Goal: Transaction & Acquisition: Purchase product/service

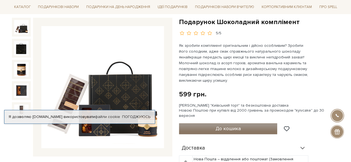
click at [206, 124] on button "До кошика" at bounding box center [228, 129] width 99 height 11
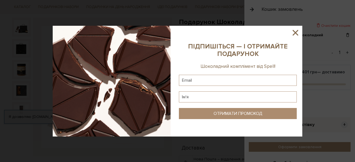
click at [294, 32] on icon at bounding box center [295, 32] width 9 height 9
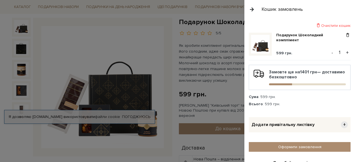
click at [346, 51] on button "+" at bounding box center [348, 53] width 6 height 8
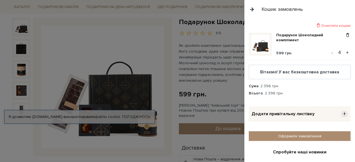
click at [346, 51] on button "+" at bounding box center [348, 53] width 6 height 8
click at [345, 51] on button "+" at bounding box center [348, 53] width 6 height 8
click at [342, 113] on span "+" at bounding box center [344, 114] width 7 height 7
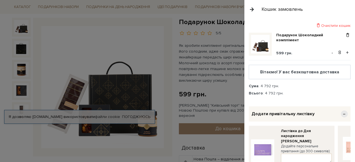
scroll to position [28, 0]
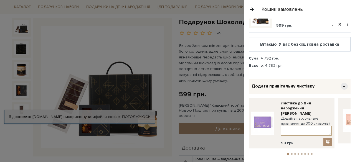
click at [293, 126] on textarea at bounding box center [306, 131] width 51 height 10
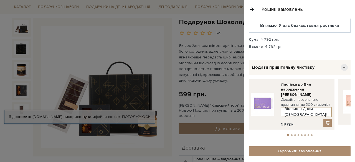
scroll to position [56, 0]
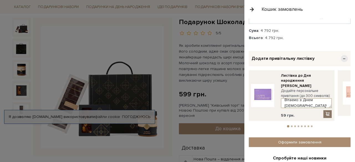
type textarea "Вітаємо з Днем [DEMOGRAPHIC_DATA]!"
click at [326, 112] on span at bounding box center [328, 114] width 6 height 5
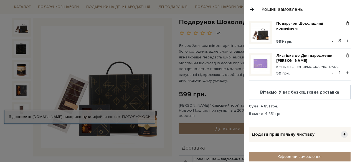
scroll to position [0, 0]
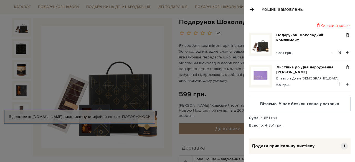
click at [257, 74] on img at bounding box center [260, 76] width 19 height 19
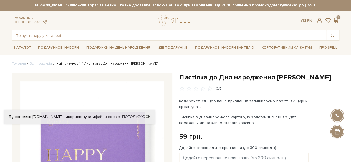
drag, startPoint x: 64, startPoint y: 62, endPoint x: 65, endPoint y: 86, distance: 23.4
click at [64, 63] on link "Інші приємності" at bounding box center [68, 64] width 24 height 4
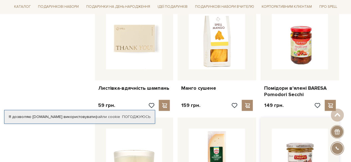
scroll to position [444, 0]
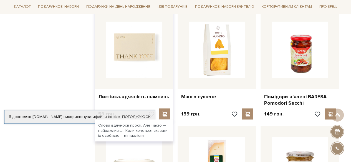
click at [144, 48] on img at bounding box center [134, 50] width 56 height 56
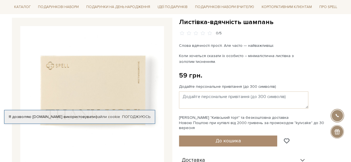
scroll to position [83, 0]
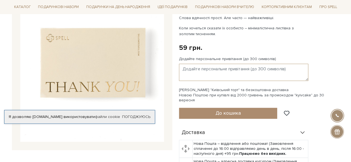
click at [193, 68] on textarea "Додайте персональне привітання (до 300 символів)" at bounding box center [243, 72] width 129 height 17
paste textarea "Дорогі друзі! Вітаю з Днем українського козацтва - святом, що уособлює славу, с…"
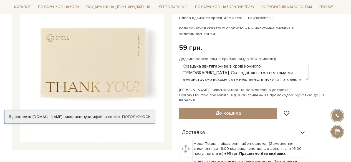
scroll to position [0, 0]
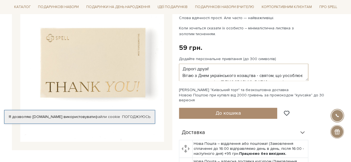
drag, startPoint x: 208, startPoint y: 69, endPoint x: 174, endPoint y: 69, distance: 33.3
click at [174, 69] on div "Листівка-вдячність шампань 0/5 Листівка-вдячність шампань 0/5" at bounding box center [176, 124] width 334 height 269
drag, startPoint x: 194, startPoint y: 75, endPoint x: 191, endPoint y: 74, distance: 2.8
click at [191, 74] on textarea "Шановні чоловіки! Вітаю з Днем українського козацтва - святом, що уособлює слав…" at bounding box center [243, 72] width 129 height 17
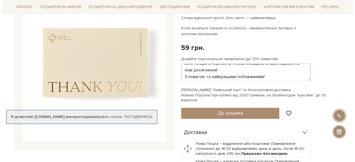
scroll to position [60, 0]
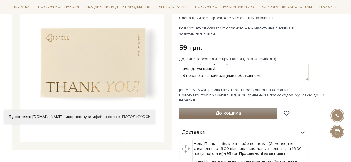
type textarea "Шановні чоловіки! Вітаємо з Днем українського козацтва - святом, що уособлює сл…"
click at [250, 108] on button "До кошика" at bounding box center [228, 113] width 99 height 11
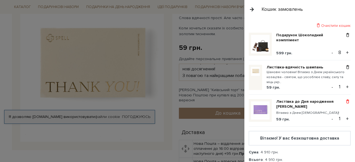
drag, startPoint x: 347, startPoint y: 99, endPoint x: 344, endPoint y: 103, distance: 4.4
click at [347, 99] on span at bounding box center [348, 101] width 6 height 5
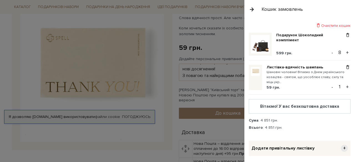
click at [330, 51] on button "-" at bounding box center [333, 53] width 6 height 8
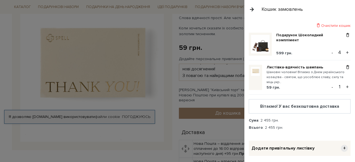
click at [330, 51] on button "-" at bounding box center [333, 53] width 6 height 8
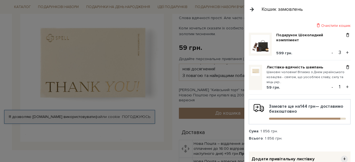
click at [330, 51] on button "-" at bounding box center [333, 53] width 6 height 8
click at [330, 52] on button "-" at bounding box center [333, 53] width 6 height 8
click at [345, 85] on button "+" at bounding box center [348, 87] width 6 height 8
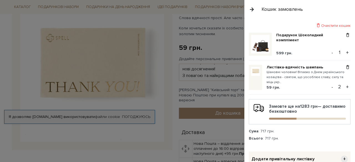
click at [345, 85] on button "+" at bounding box center [348, 87] width 6 height 8
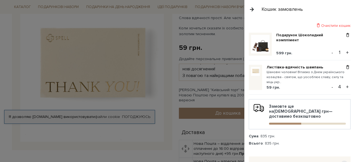
click at [345, 85] on button "+" at bounding box center [348, 87] width 6 height 8
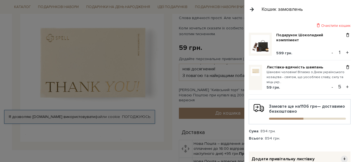
click at [345, 50] on button "+" at bounding box center [348, 53] width 6 height 8
drag, startPoint x: 330, startPoint y: 51, endPoint x: 331, endPoint y: 60, distance: 8.4
click at [330, 51] on button "-" at bounding box center [333, 53] width 6 height 8
click at [345, 85] on button "+" at bounding box center [348, 87] width 6 height 8
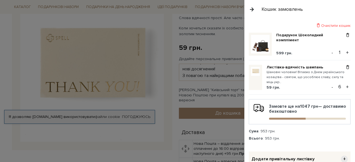
click at [345, 85] on button "+" at bounding box center [348, 87] width 6 height 8
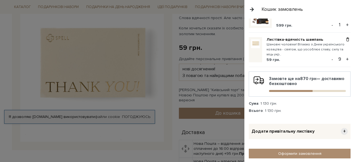
scroll to position [0, 0]
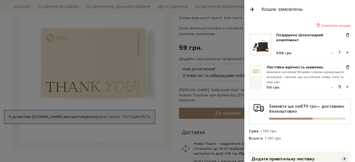
click at [299, 75] on small "Шановні чоловіки! Вітаємо з Днем українського козацтва - святом, що уособлює сл…" at bounding box center [306, 77] width 78 height 15
click at [257, 71] on img at bounding box center [255, 71] width 9 height 9
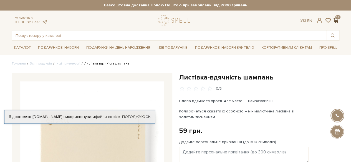
click at [336, 21] on span at bounding box center [336, 20] width 7 height 6
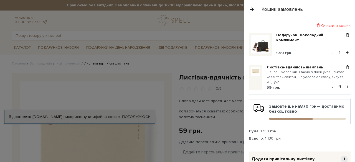
click at [274, 75] on small "Шановні чоловіки! Вітаємо з Днем українського козацтва - святом, що уособлює сл…" at bounding box center [306, 77] width 78 height 15
click at [278, 81] on small "Шановні чоловіки! Вітаємо з Днем українського козацтва - святом, що уособлює сл…" at bounding box center [306, 77] width 78 height 15
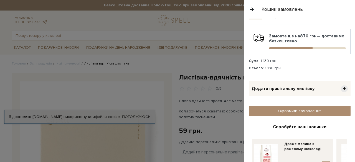
scroll to position [83, 0]
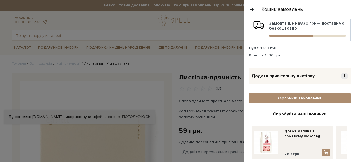
drag, startPoint x: 342, startPoint y: 76, endPoint x: 332, endPoint y: 90, distance: 16.7
click at [342, 76] on span "+" at bounding box center [344, 76] width 7 height 7
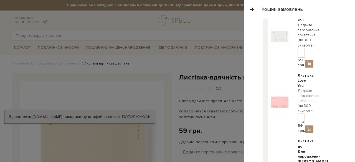
scroll to position [0, 0]
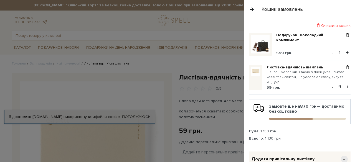
click at [287, 73] on small "Шановні чоловіки! Вітаємо з Днем українського козацтва - святом, що уособлює сл…" at bounding box center [306, 77] width 78 height 15
click at [275, 77] on small "Шановні чоловіки! Вітаємо з Днем українського козацтва - святом, що уособлює сл…" at bounding box center [306, 77] width 78 height 15
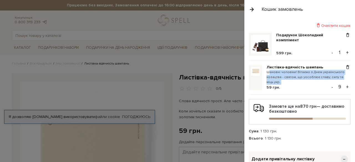
drag, startPoint x: 270, startPoint y: 71, endPoint x: 294, endPoint y: 82, distance: 26.8
click at [294, 82] on small "Шановні чоловіки! Вітаємо з Днем українського козацтва - святом, що уособлює сл…" at bounding box center [306, 77] width 78 height 15
click at [286, 74] on small "Шановні чоловіки! Вітаємо з Днем українського козацтва - святом, що уособлює сл…" at bounding box center [306, 77] width 78 height 15
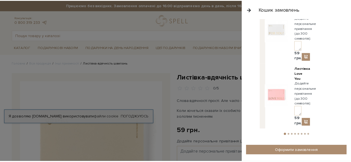
scroll to position [1333, 0]
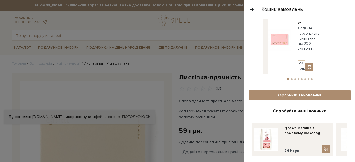
click at [187, 59] on div at bounding box center [177, 81] width 355 height 162
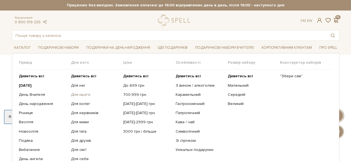
click at [80, 96] on link "Для нього" at bounding box center [95, 94] width 48 height 5
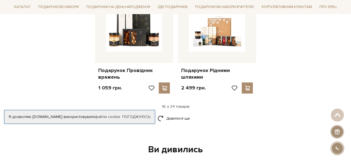
scroll to position [722, 0]
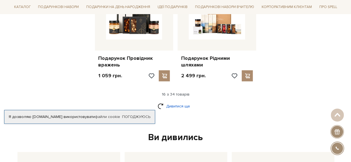
click at [179, 102] on link "Дивитися ще" at bounding box center [176, 107] width 36 height 10
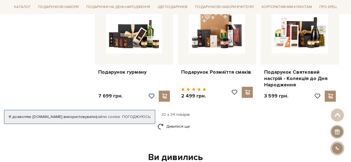
scroll to position [1305, 0]
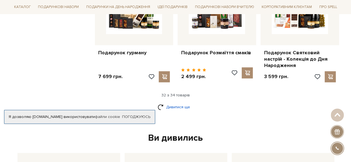
click at [182, 102] on link "Дивитися ще" at bounding box center [176, 107] width 36 height 10
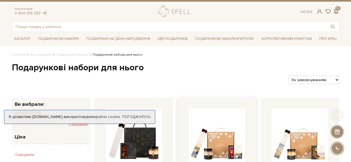
scroll to position [0, 0]
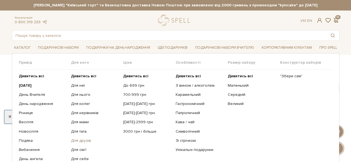
click at [78, 141] on link "Для друзів" at bounding box center [95, 141] width 48 height 5
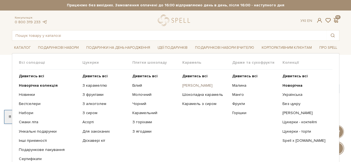
click at [192, 86] on link "[PERSON_NAME]" at bounding box center [205, 85] width 46 height 5
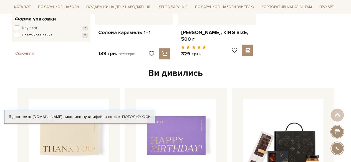
scroll to position [194, 0]
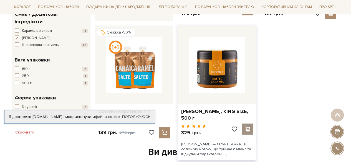
click at [250, 129] on span at bounding box center [247, 129] width 7 height 5
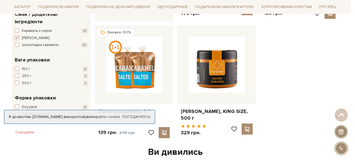
click at [213, 31] on div at bounding box center [177, 81] width 355 height 162
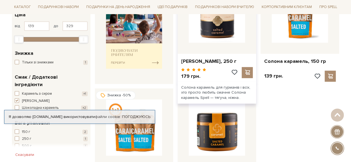
scroll to position [111, 0]
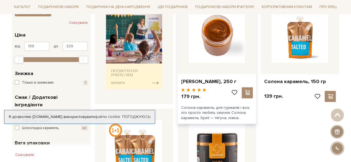
click at [225, 57] on img at bounding box center [217, 35] width 56 height 56
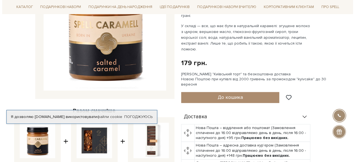
scroll to position [56, 0]
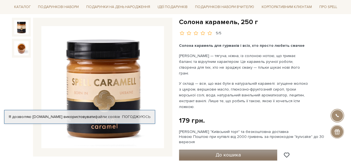
click at [230, 152] on span "До кошика" at bounding box center [227, 155] width 25 height 6
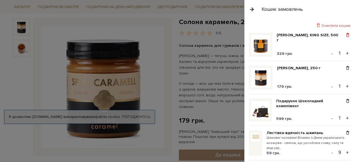
click at [345, 35] on span at bounding box center [348, 35] width 6 height 5
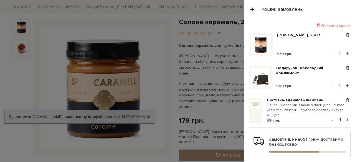
drag, startPoint x: 344, startPoint y: 67, endPoint x: 345, endPoint y: 74, distance: 7.0
click at [345, 67] on span at bounding box center [348, 68] width 6 height 5
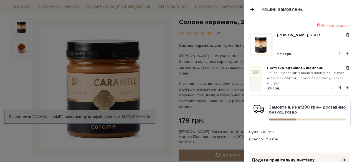
click at [346, 53] on button "+" at bounding box center [348, 53] width 6 height 8
click at [345, 53] on button "+" at bounding box center [348, 53] width 6 height 8
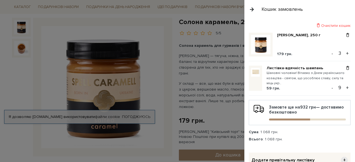
click at [345, 53] on button "+" at bounding box center [348, 53] width 6 height 8
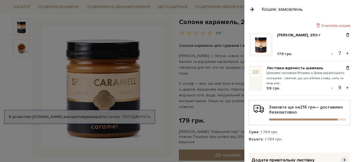
click at [345, 54] on button "+" at bounding box center [348, 53] width 6 height 8
click at [330, 88] on button "-" at bounding box center [333, 88] width 6 height 8
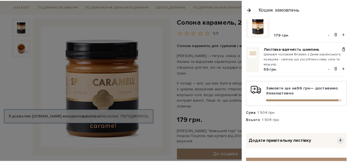
scroll to position [28, 0]
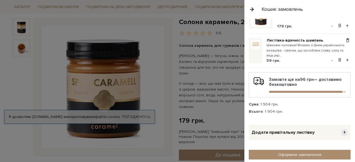
click at [252, 8] on button "button" at bounding box center [252, 9] width 6 height 10
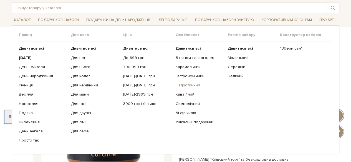
click at [189, 84] on link "Патріотичний" at bounding box center [199, 85] width 48 height 5
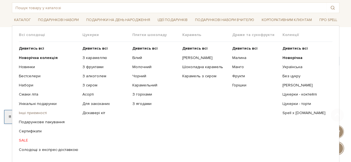
scroll to position [56, 0]
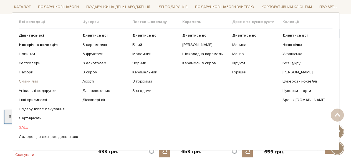
click at [28, 81] on link "Смаки літа" at bounding box center [48, 81] width 59 height 5
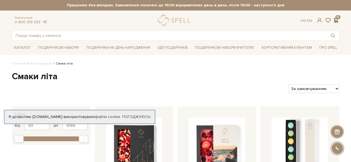
click at [337, 19] on span at bounding box center [336, 20] width 7 height 6
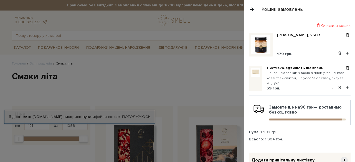
click at [220, 85] on div at bounding box center [177, 81] width 355 height 162
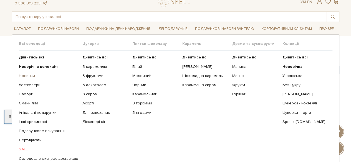
scroll to position [28, 0]
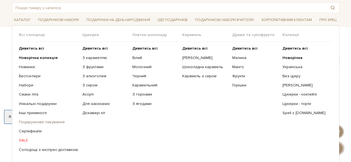
click at [52, 121] on link "Подарункове пакування" at bounding box center [48, 122] width 59 height 5
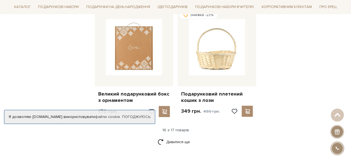
scroll to position [694, 0]
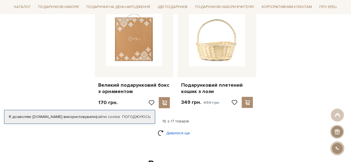
click at [178, 129] on link "Дивитися ще" at bounding box center [176, 134] width 36 height 10
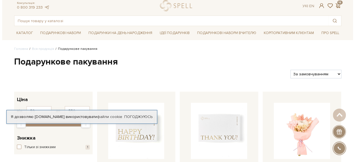
scroll to position [0, 0]
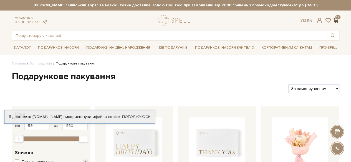
click at [335, 21] on span at bounding box center [336, 20] width 7 height 6
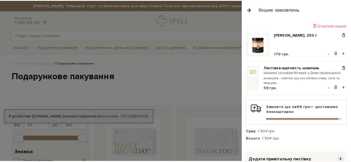
scroll to position [102, 0]
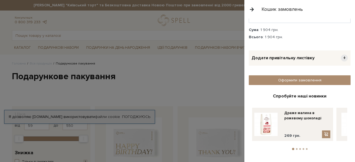
click at [178, 85] on div at bounding box center [177, 81] width 355 height 162
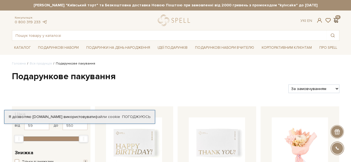
click at [337, 19] on span at bounding box center [336, 20] width 7 height 6
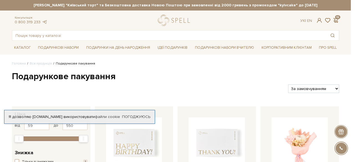
drag, startPoint x: 171, startPoint y: 85, endPoint x: 176, endPoint y: 84, distance: 5.0
click at [171, 85] on div at bounding box center [177, 81] width 355 height 162
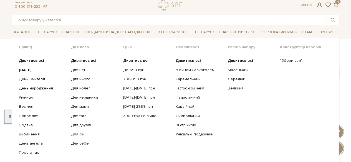
scroll to position [28, 0]
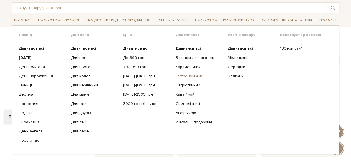
click at [183, 76] on link "Гастрономічний" at bounding box center [199, 76] width 48 height 5
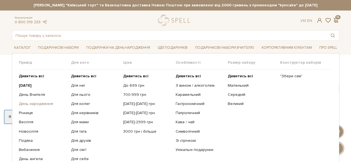
scroll to position [28, 0]
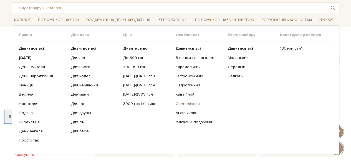
click at [180, 103] on link "Символічний" at bounding box center [199, 104] width 48 height 5
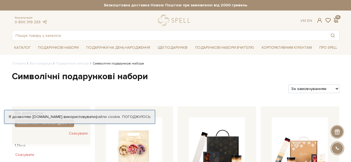
click at [336, 17] on div "Консультація: 0 800 319 233 Ук | En | 16" at bounding box center [176, 20] width 334 height 11
click at [336, 20] on span at bounding box center [336, 20] width 7 height 6
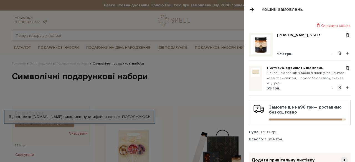
click at [330, 54] on button "-" at bounding box center [333, 53] width 6 height 8
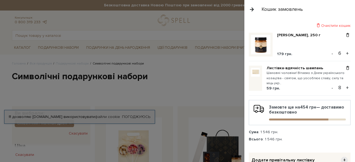
click at [330, 54] on button "-" at bounding box center [333, 53] width 6 height 8
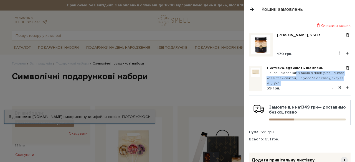
drag, startPoint x: 299, startPoint y: 76, endPoint x: 313, endPoint y: 81, distance: 14.9
click at [313, 81] on small "Шановні чоловіки! Вітаємо з Днем українського козацтва - святом, що уособлює сл…" at bounding box center [306, 78] width 78 height 15
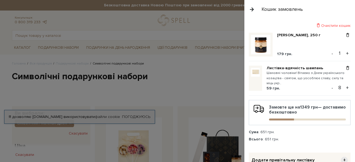
click at [310, 86] on div "59 грн." at bounding box center [306, 88] width 78 height 5
click at [345, 34] on span at bounding box center [348, 35] width 6 height 5
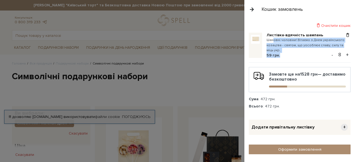
drag, startPoint x: 274, startPoint y: 37, endPoint x: 283, endPoint y: 52, distance: 17.9
click at [283, 52] on div "Листівка-вдячність [PERSON_NAME] чоловіки! Вітаємо з Днем українського козацтва…" at bounding box center [306, 45] width 78 height 25
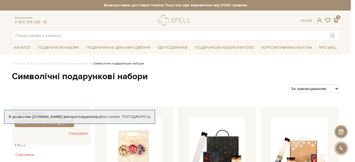
click at [220, 78] on div at bounding box center [177, 81] width 355 height 162
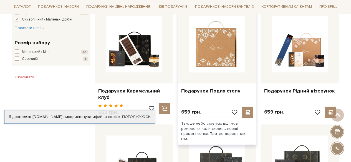
scroll to position [361, 0]
